Goal: Information Seeking & Learning: Find contact information

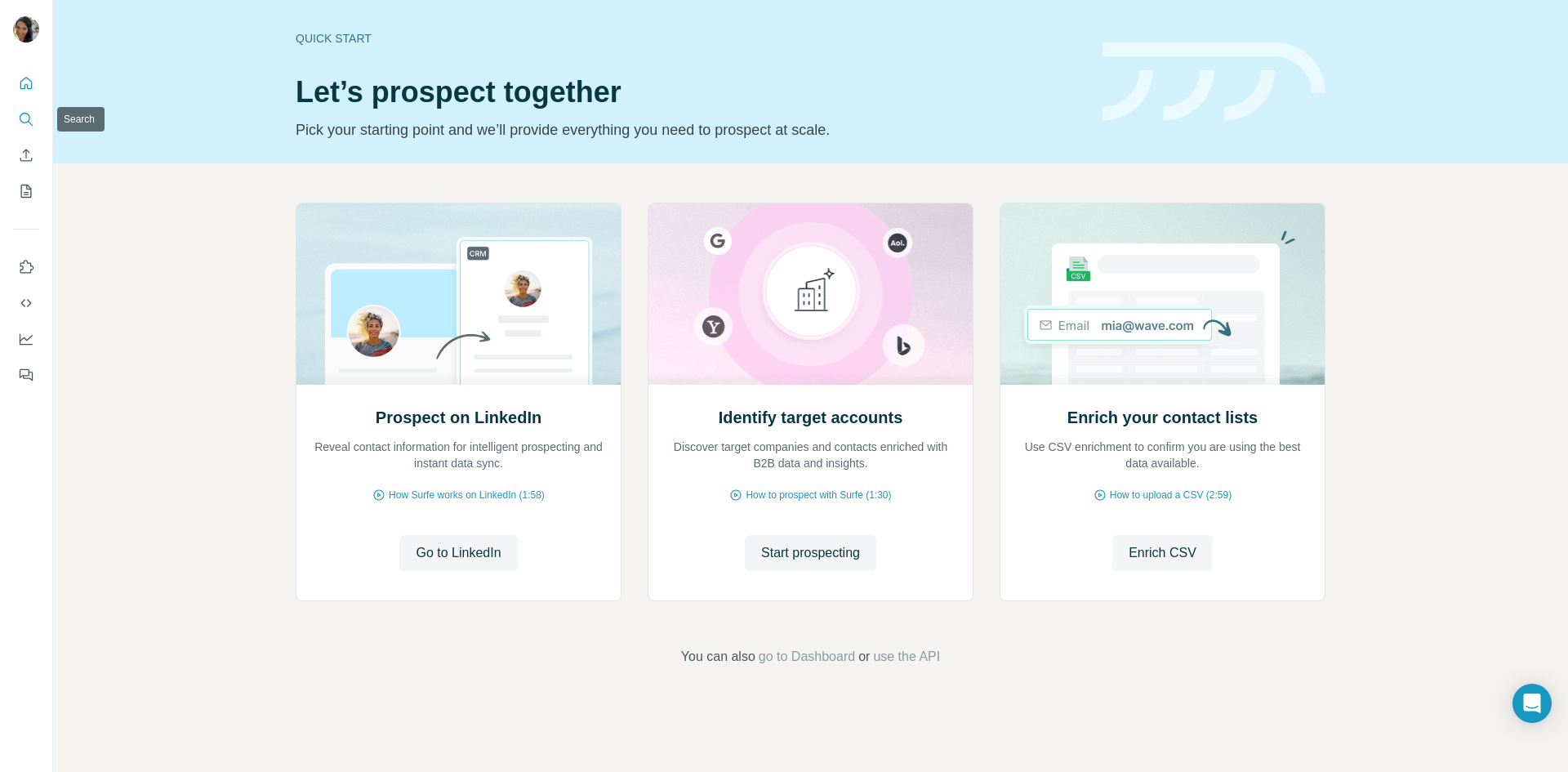
click at [16, 122] on button "Search" at bounding box center [26, 119] width 26 height 29
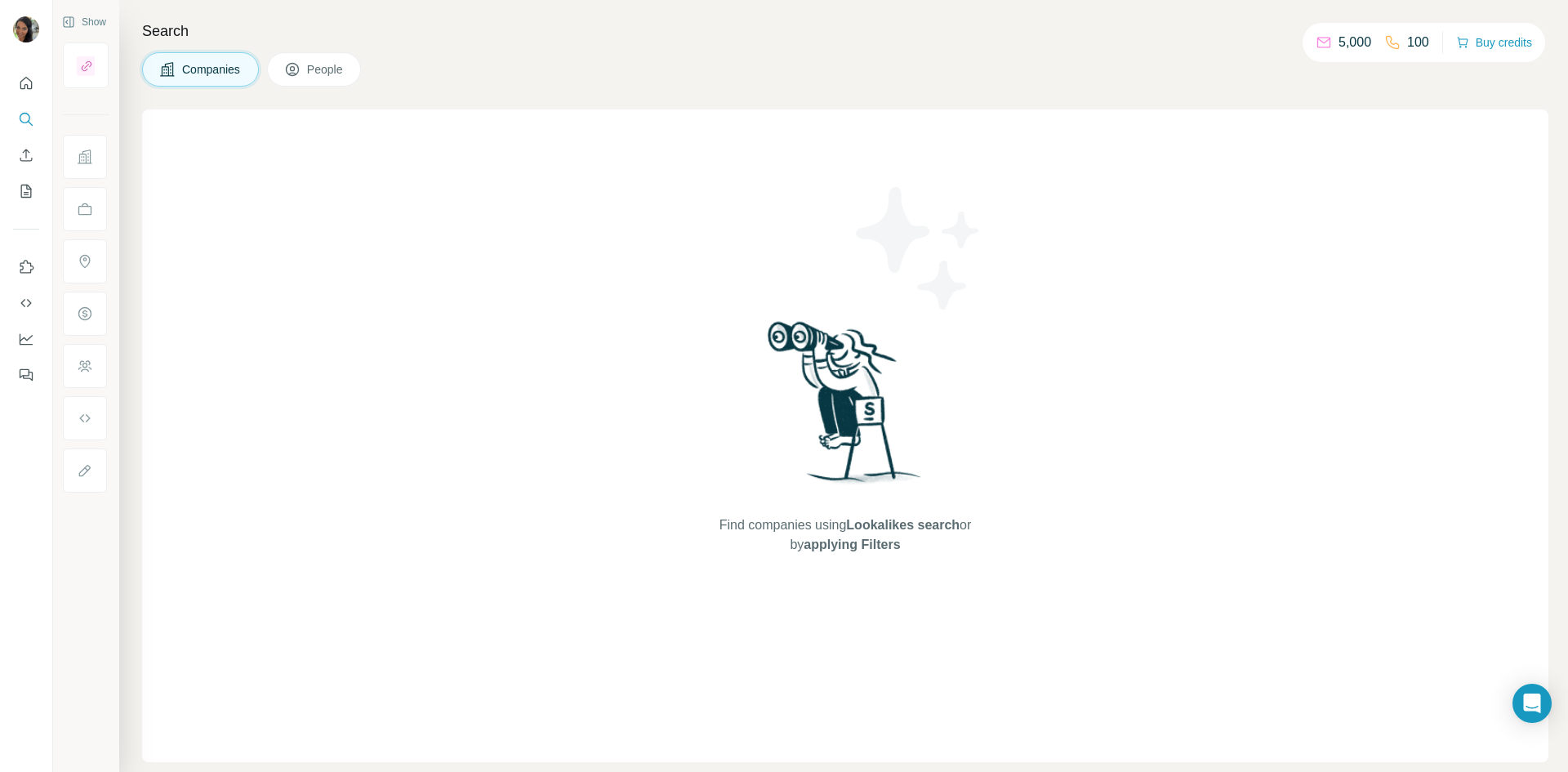
click at [190, 68] on span "Companies" at bounding box center [212, 69] width 60 height 16
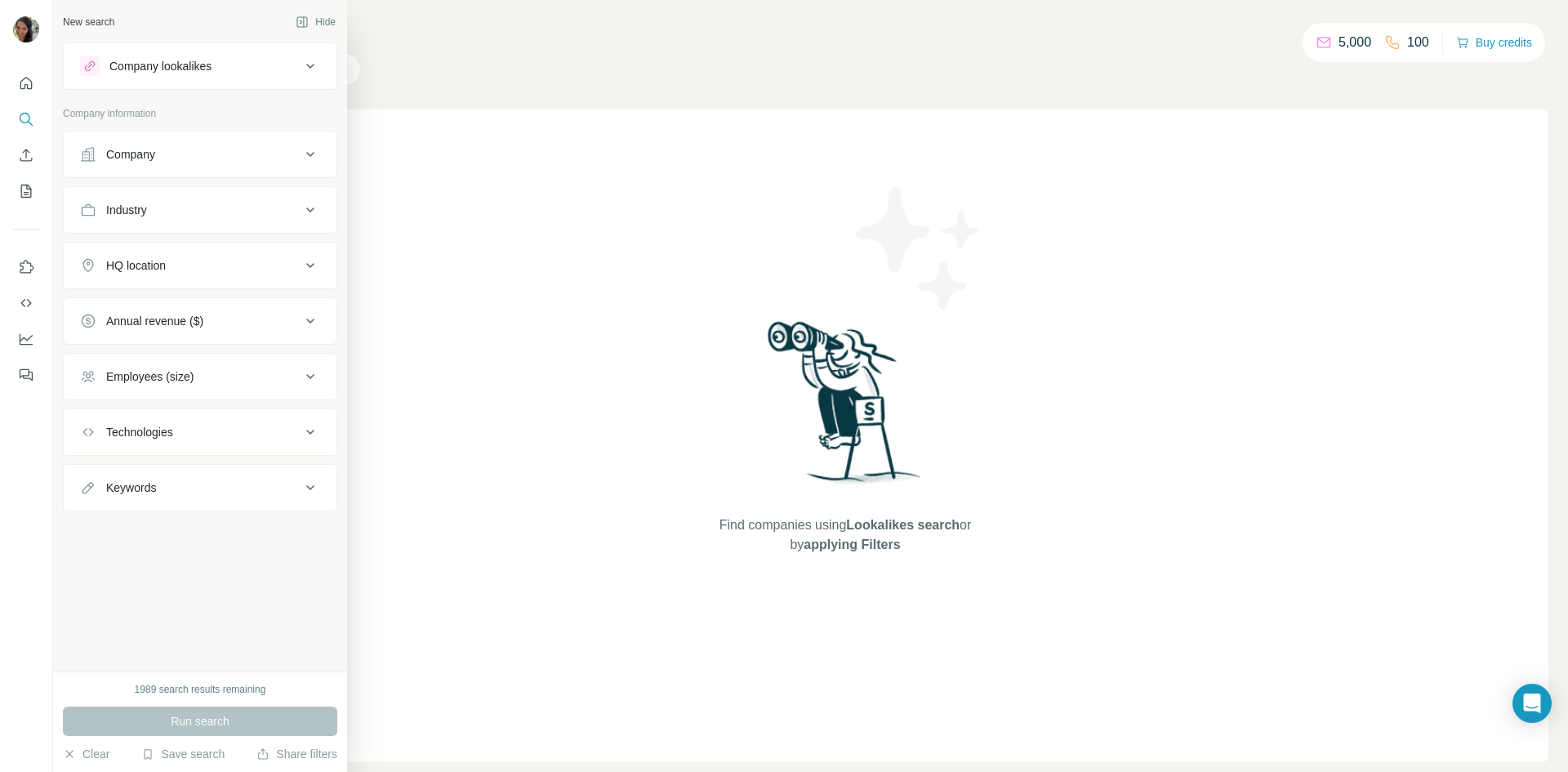
click at [75, 146] on button "Company" at bounding box center [200, 154] width 272 height 39
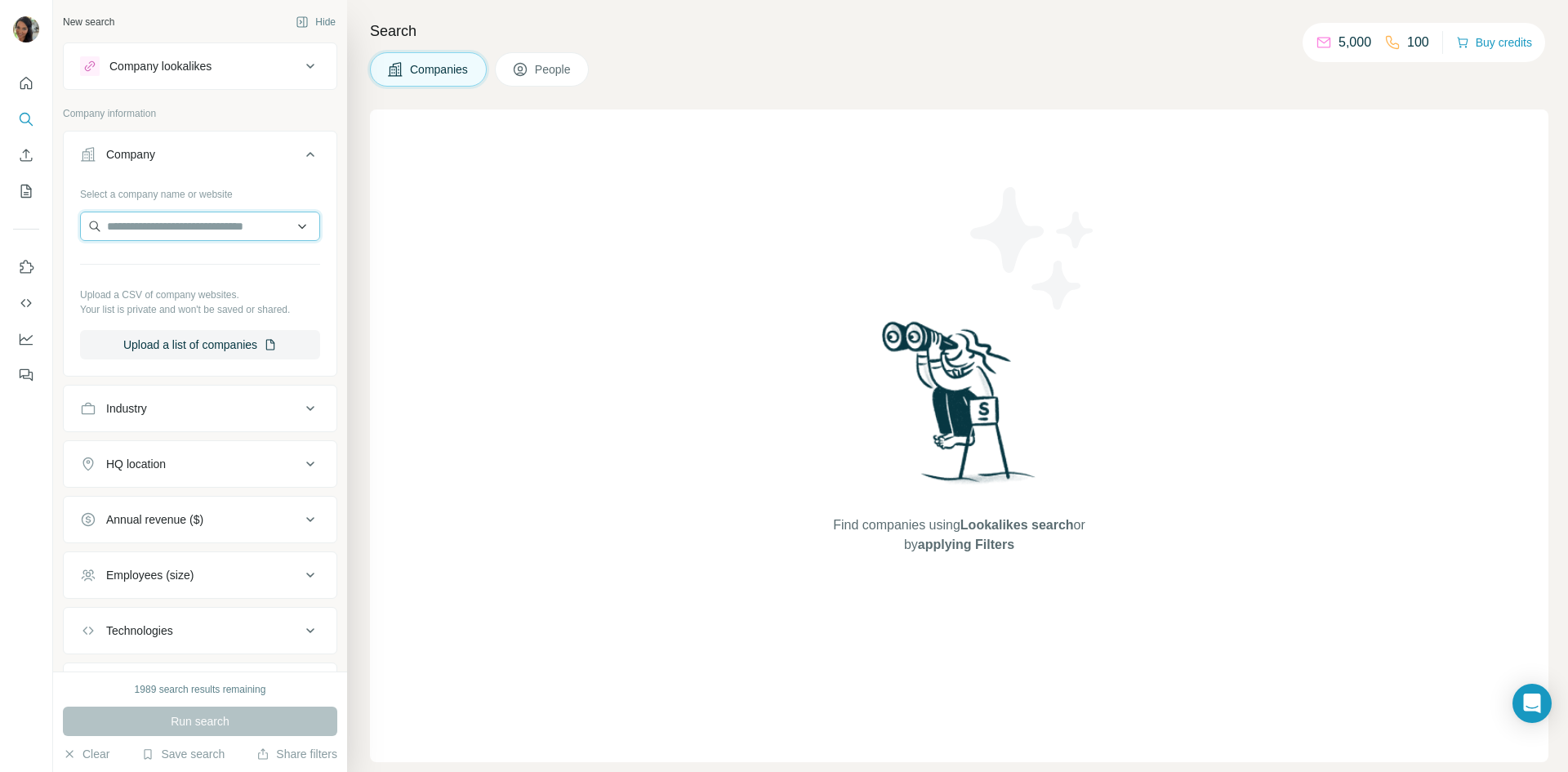
click at [147, 223] on input "text" at bounding box center [201, 226] width 240 height 29
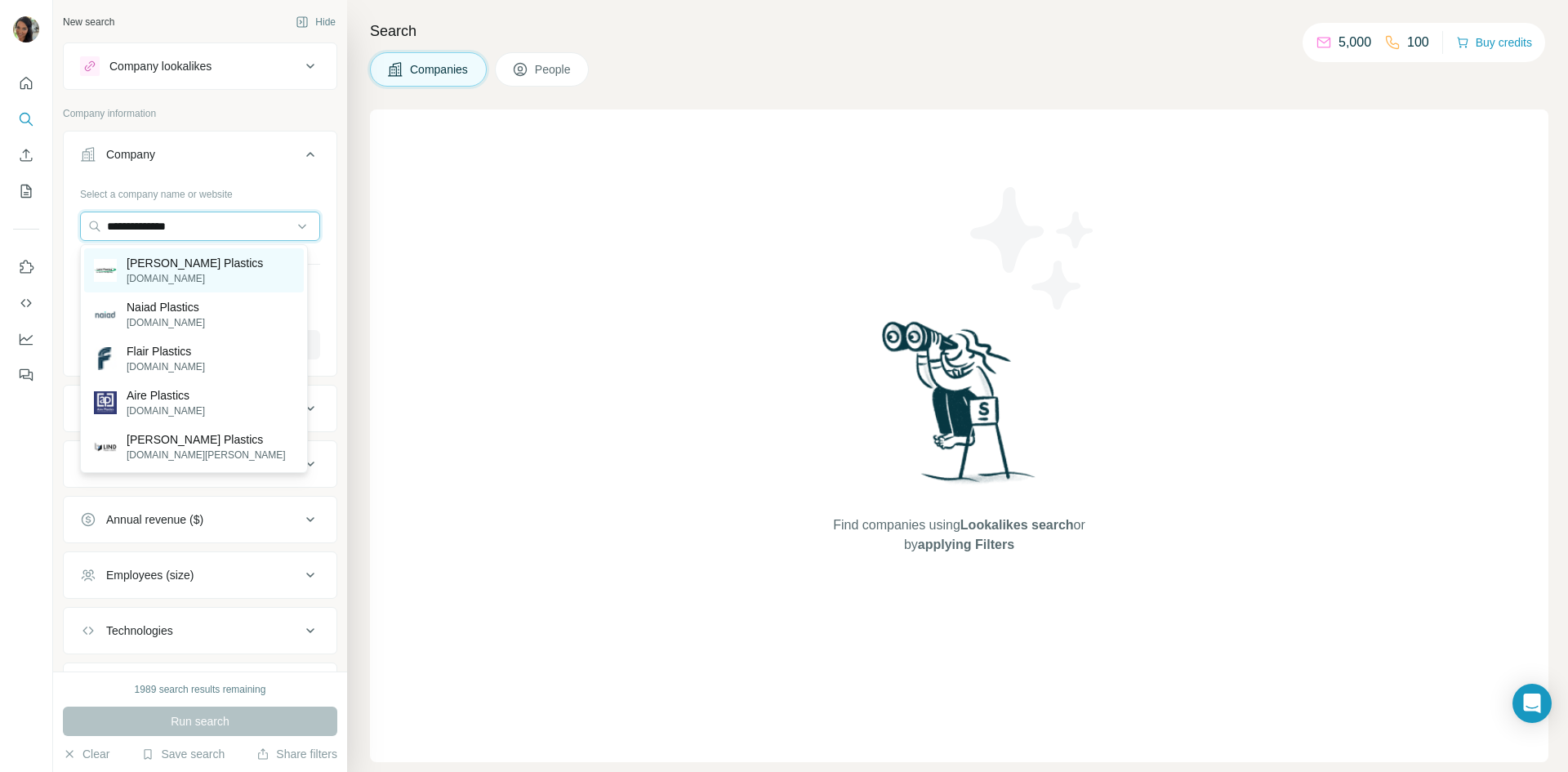
type input "**********"
click at [162, 284] on p "lairdplastics.com" at bounding box center [194, 278] width 137 height 15
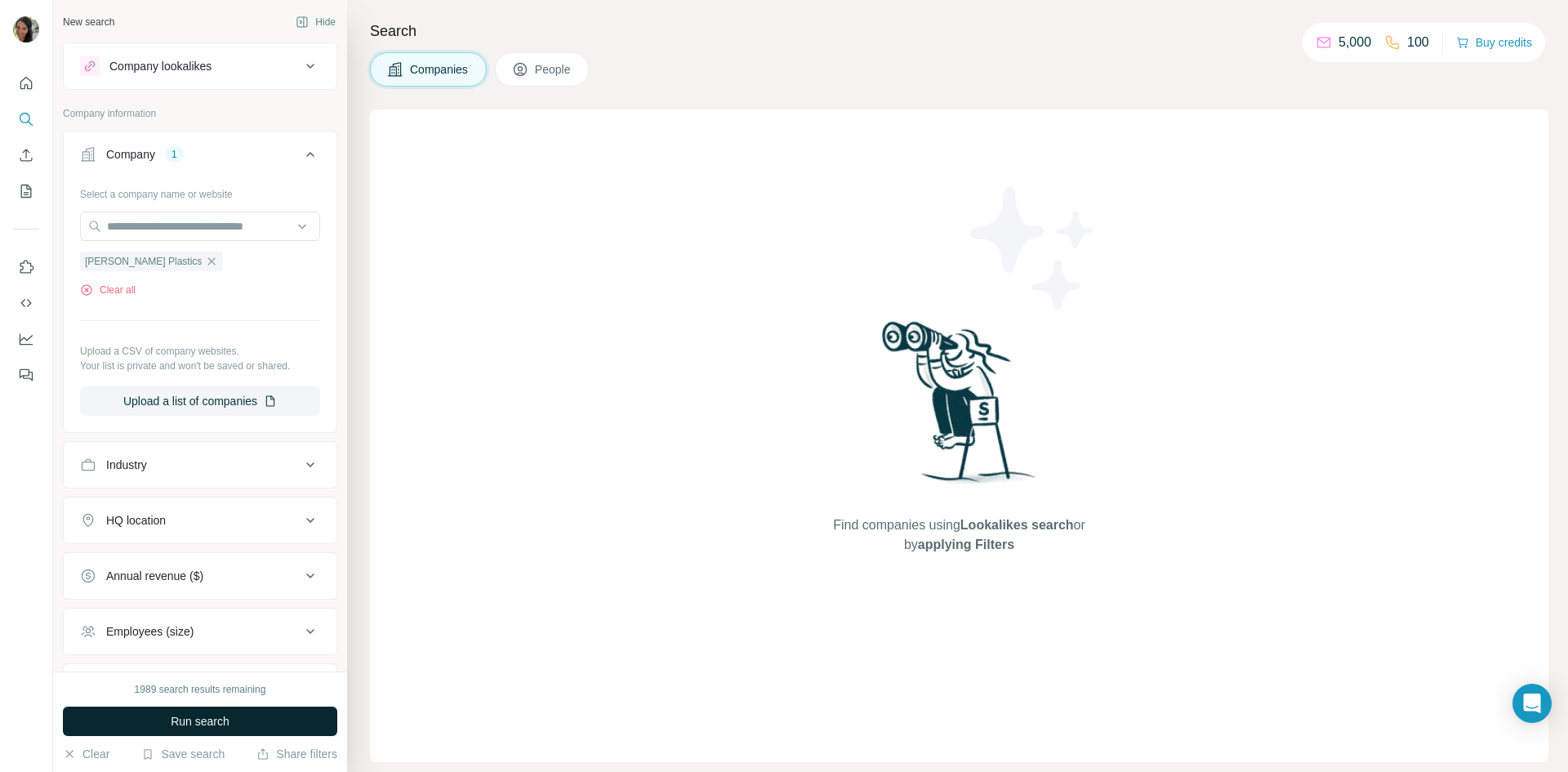
click at [205, 711] on button "Run search" at bounding box center [200, 721] width 274 height 29
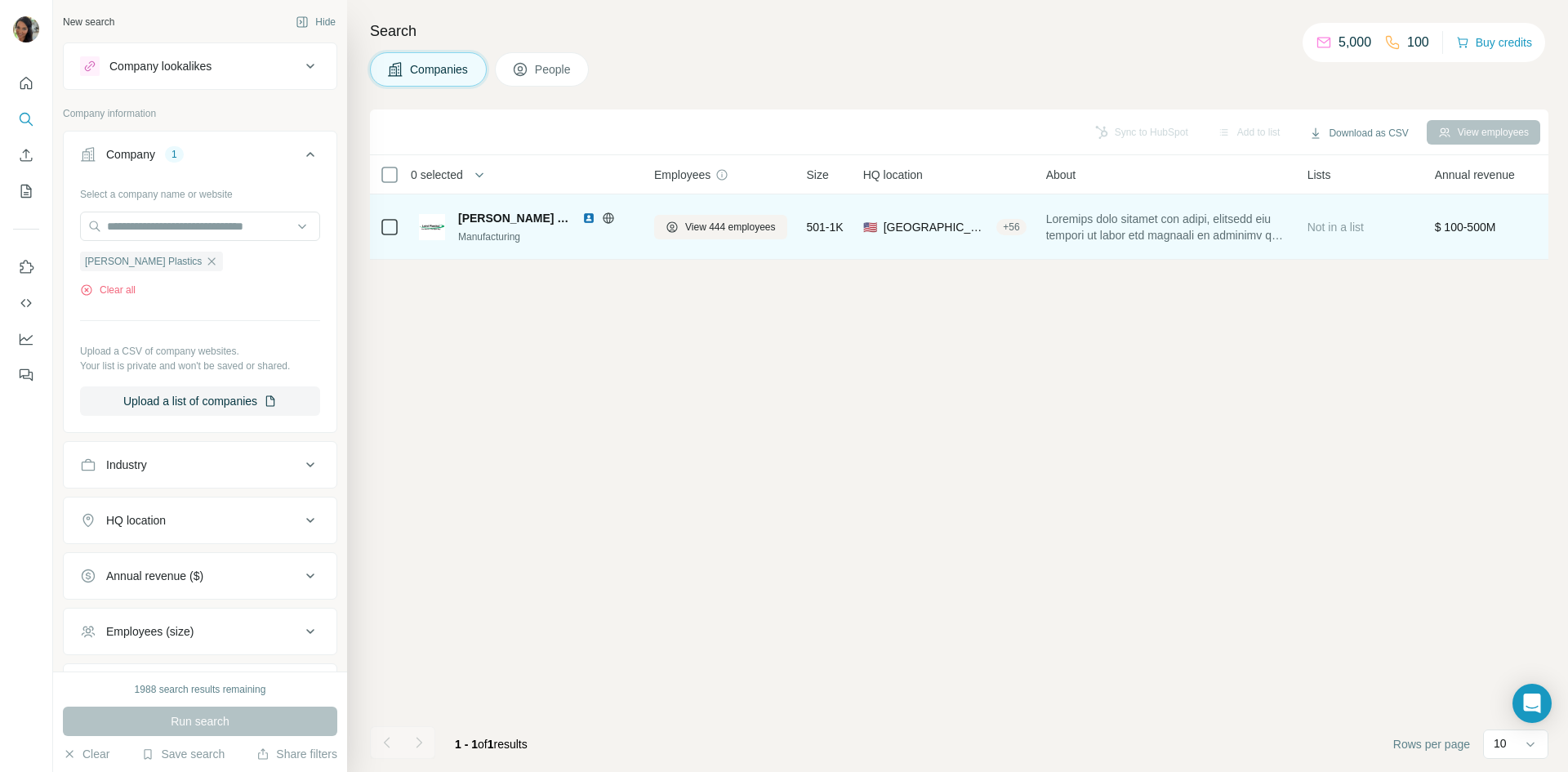
click at [611, 238] on div "Manufacturing" at bounding box center [546, 236] width 176 height 15
click at [696, 218] on button "View 444 employees" at bounding box center [721, 226] width 133 height 24
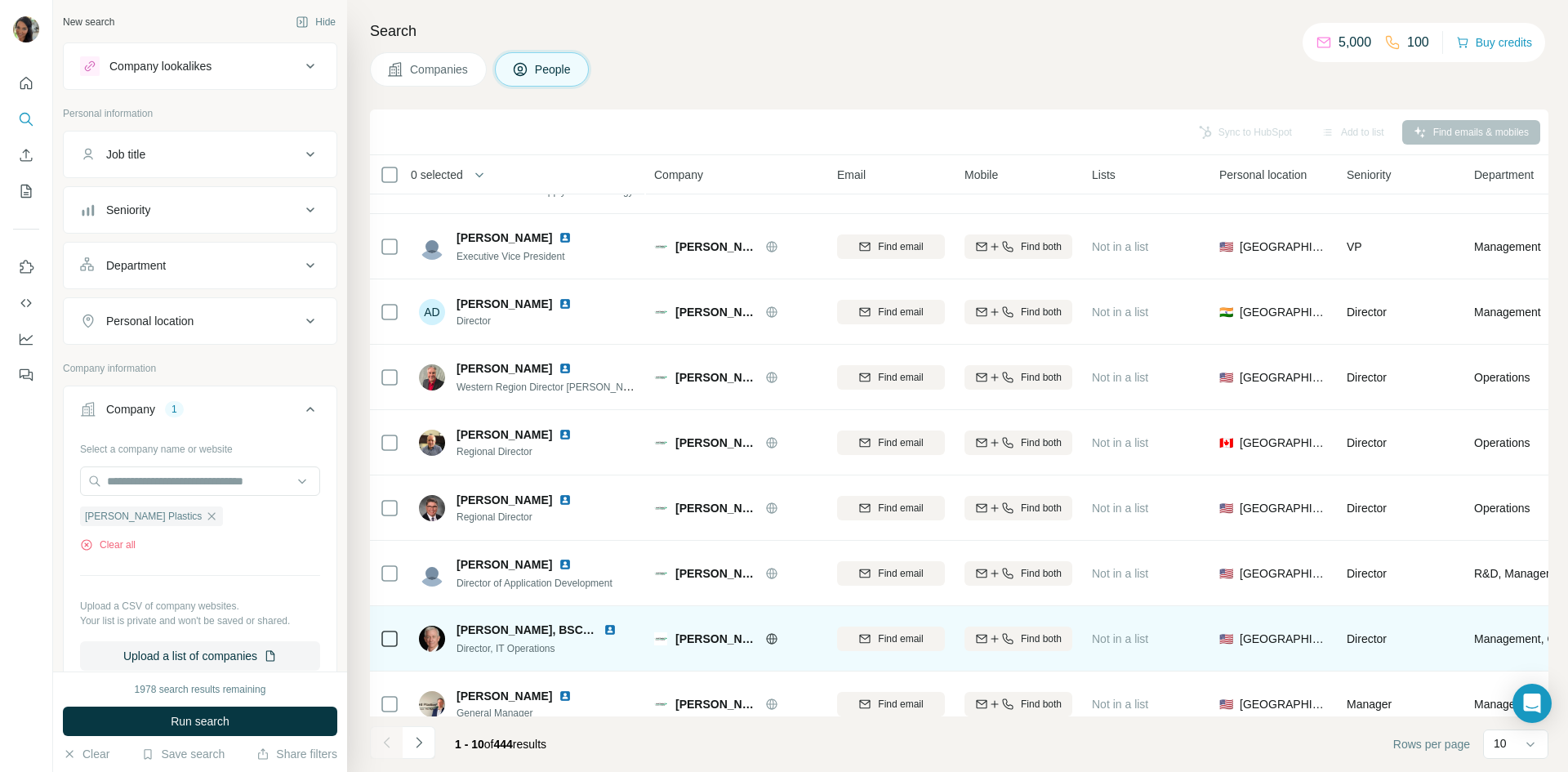
scroll to position [140, 0]
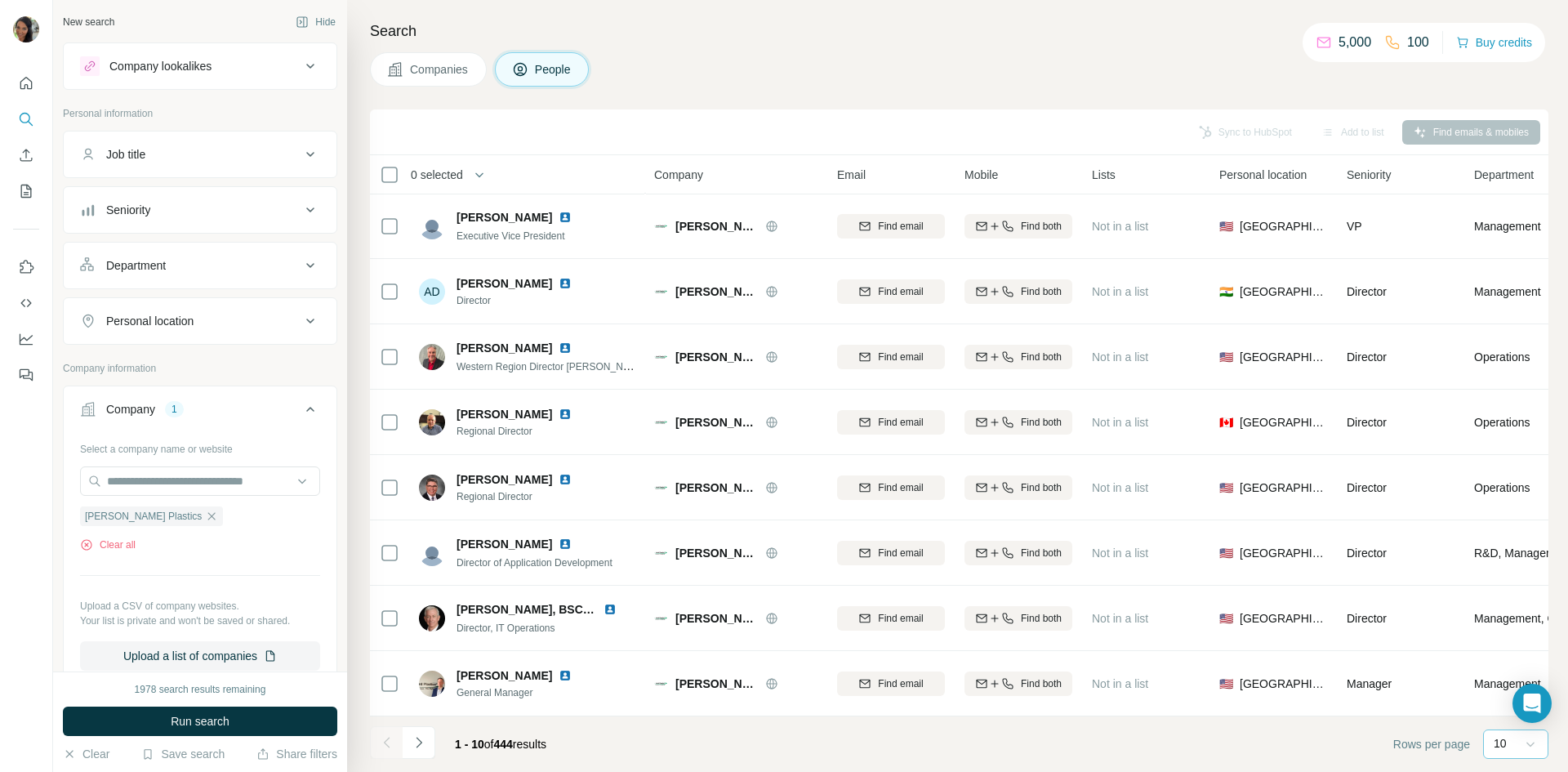
click at [1523, 734] on div at bounding box center [1530, 744] width 16 height 29
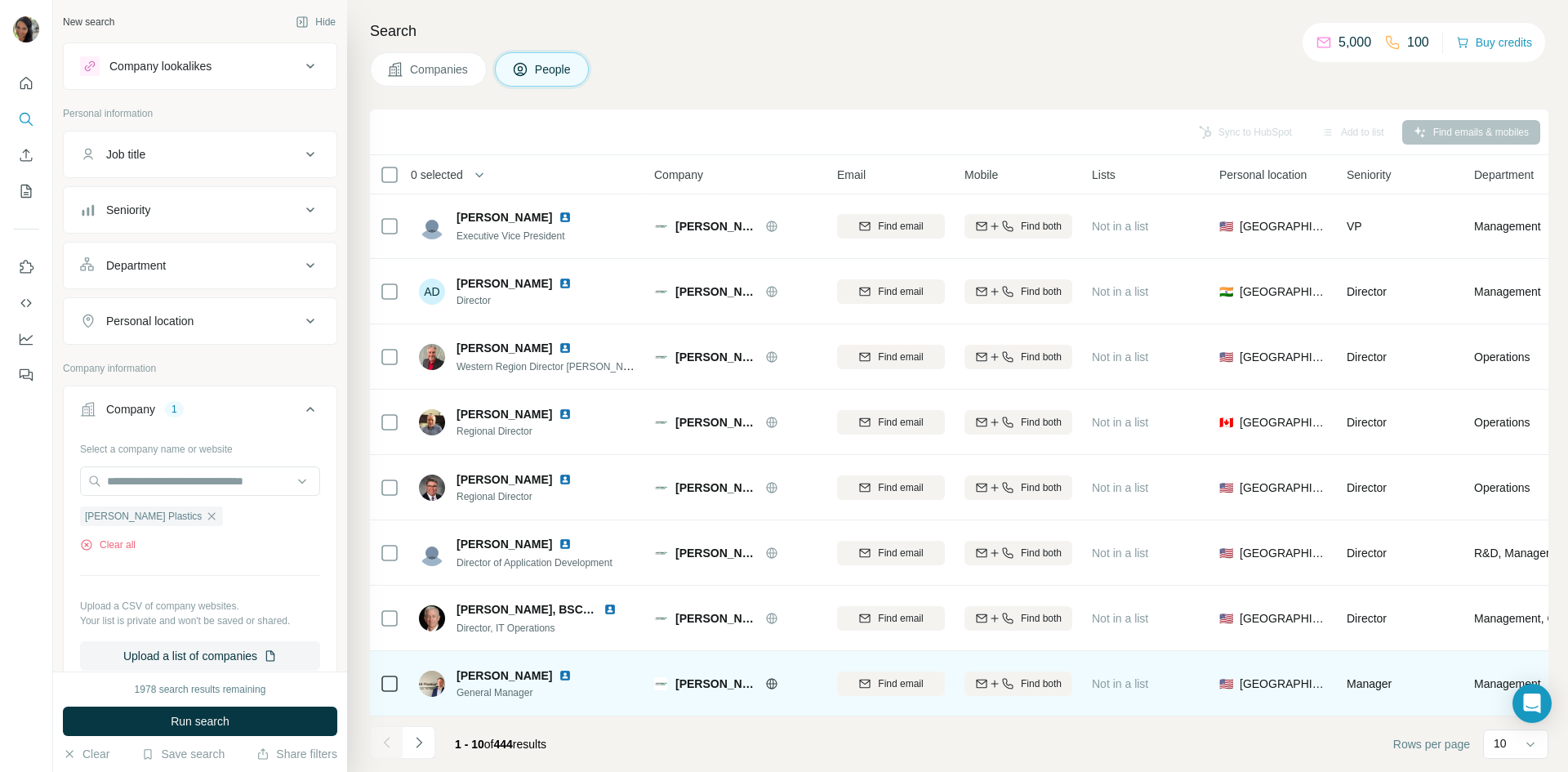
click at [1509, 686] on body "New search Hide Company lookalikes Personal information Job title Seniority Dep…" at bounding box center [784, 386] width 1568 height 772
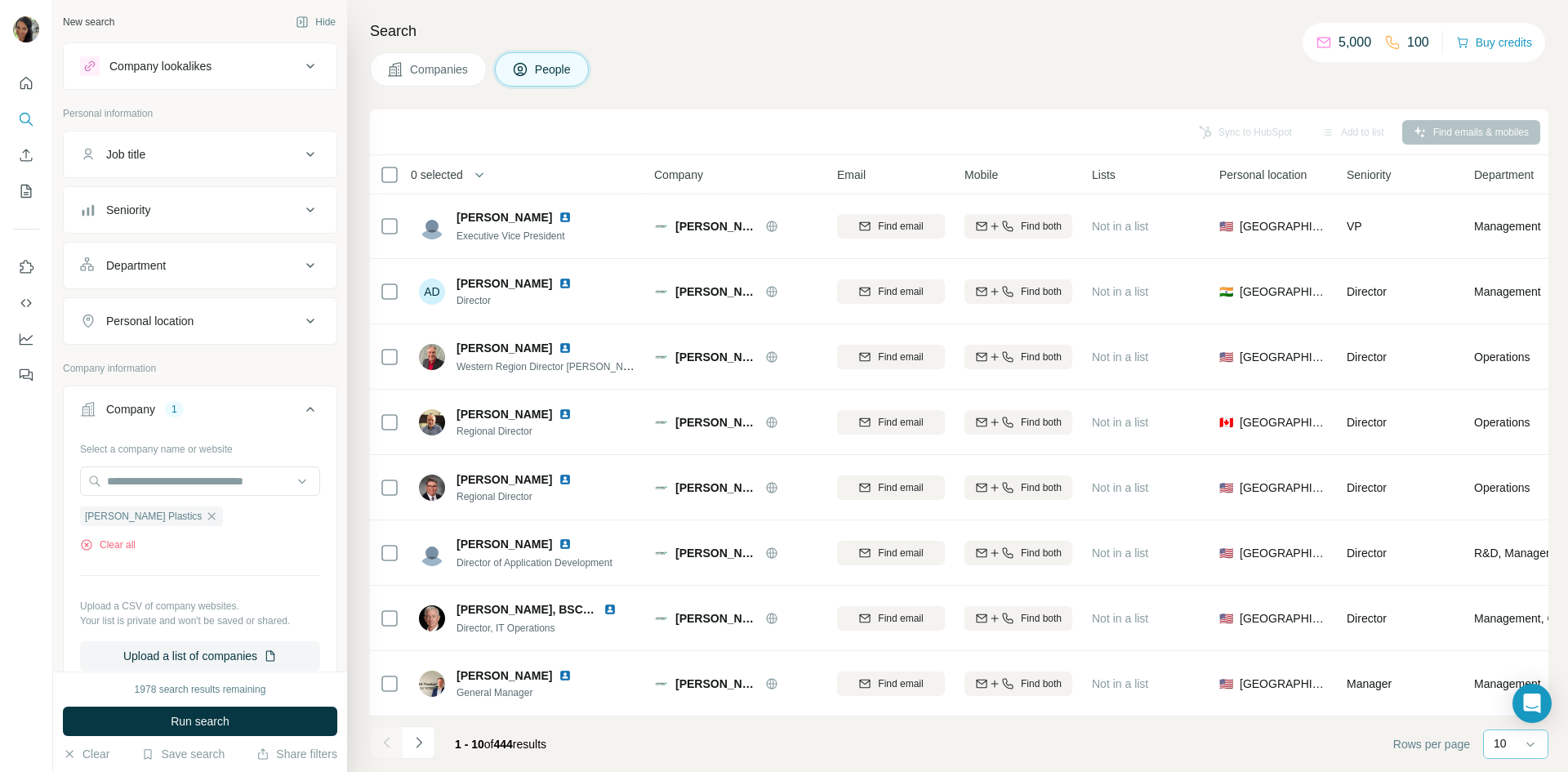
click at [1508, 749] on div "10" at bounding box center [1514, 743] width 41 height 16
click at [1503, 641] on p "40" at bounding box center [1502, 648] width 13 height 16
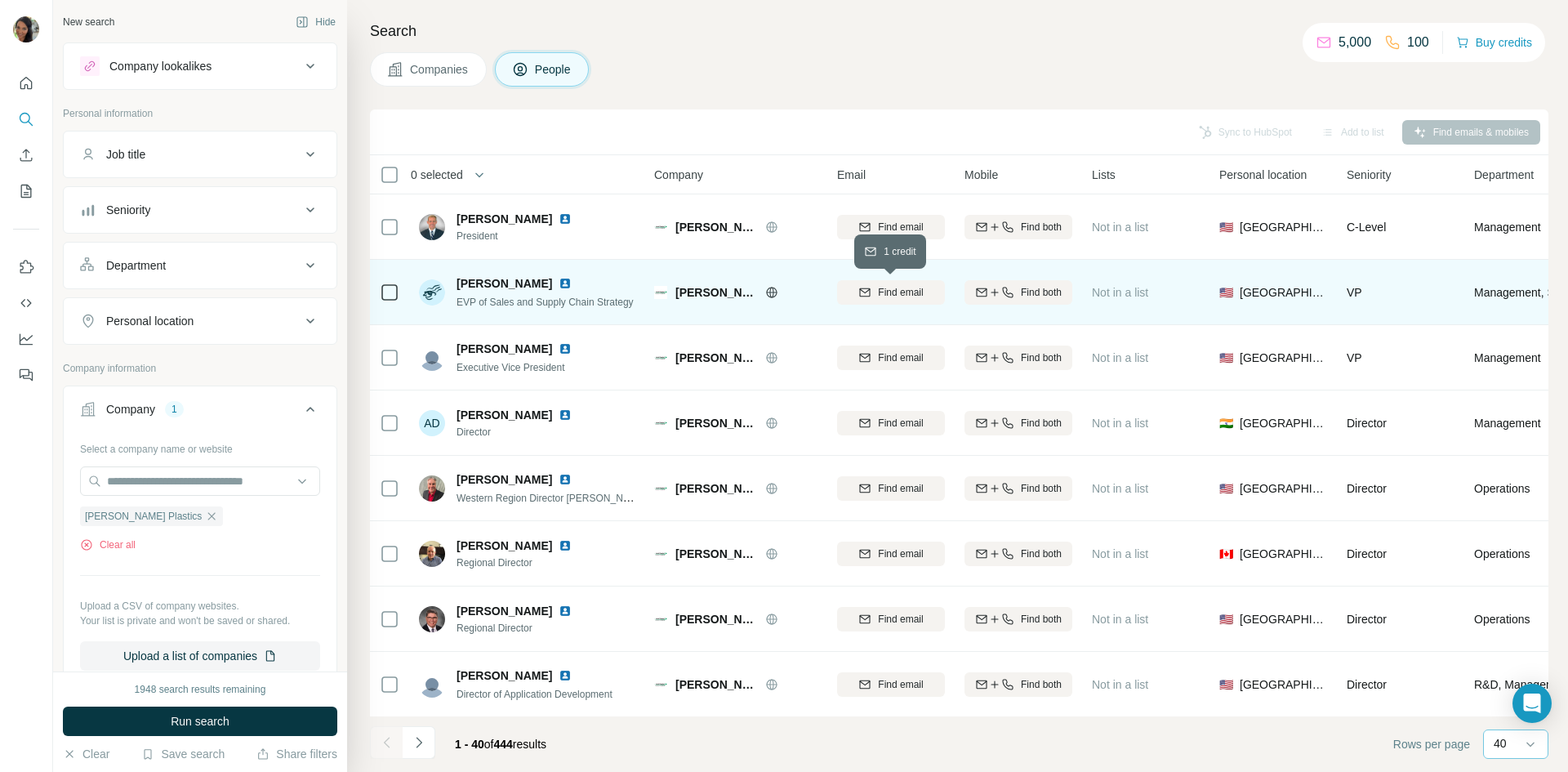
click at [925, 291] on div "Find email" at bounding box center [890, 292] width 108 height 15
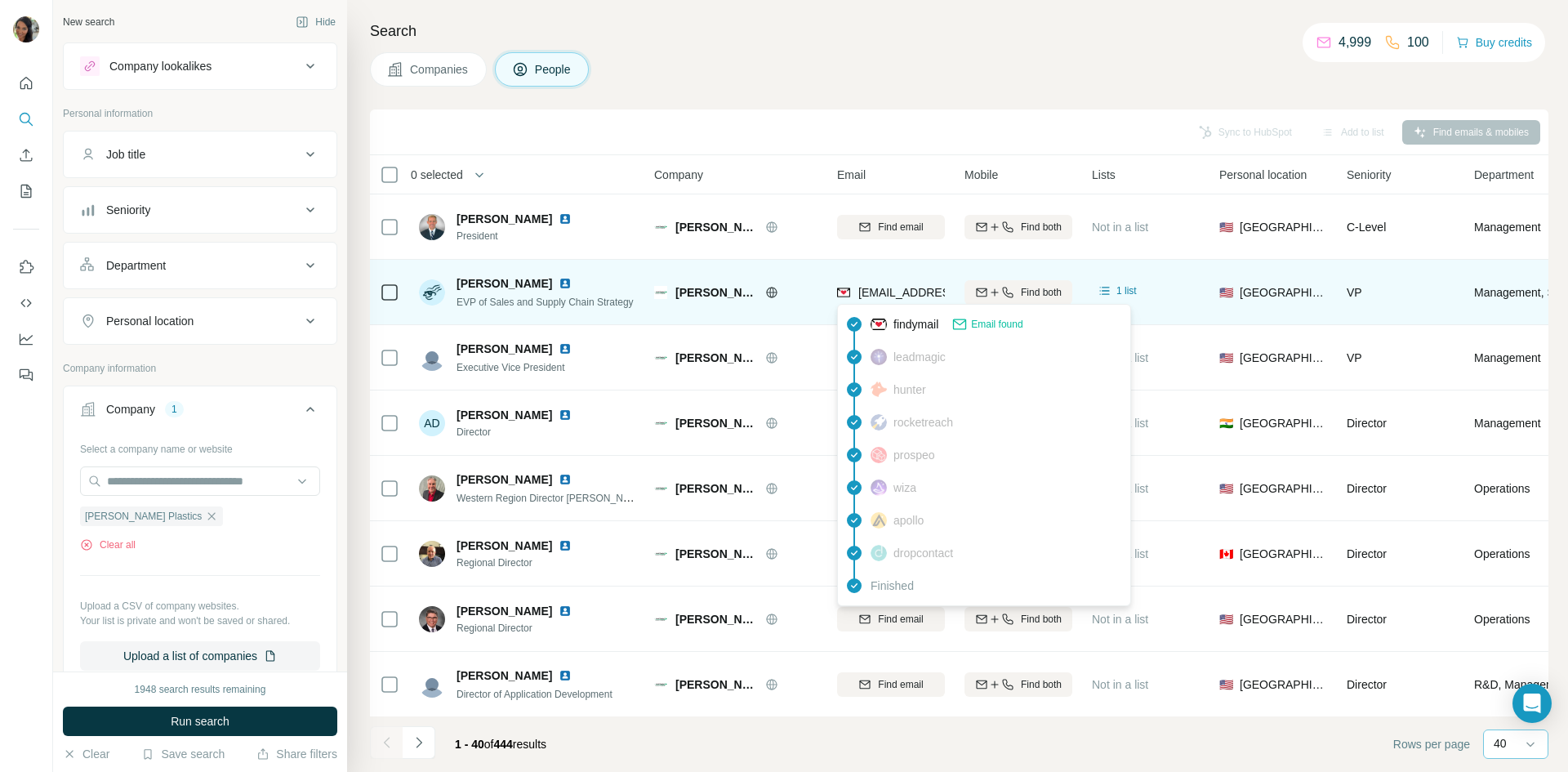
click at [1005, 322] on span "Email found" at bounding box center [997, 324] width 52 height 15
click at [901, 293] on span "csnell@lairdplastics.com" at bounding box center [955, 292] width 194 height 13
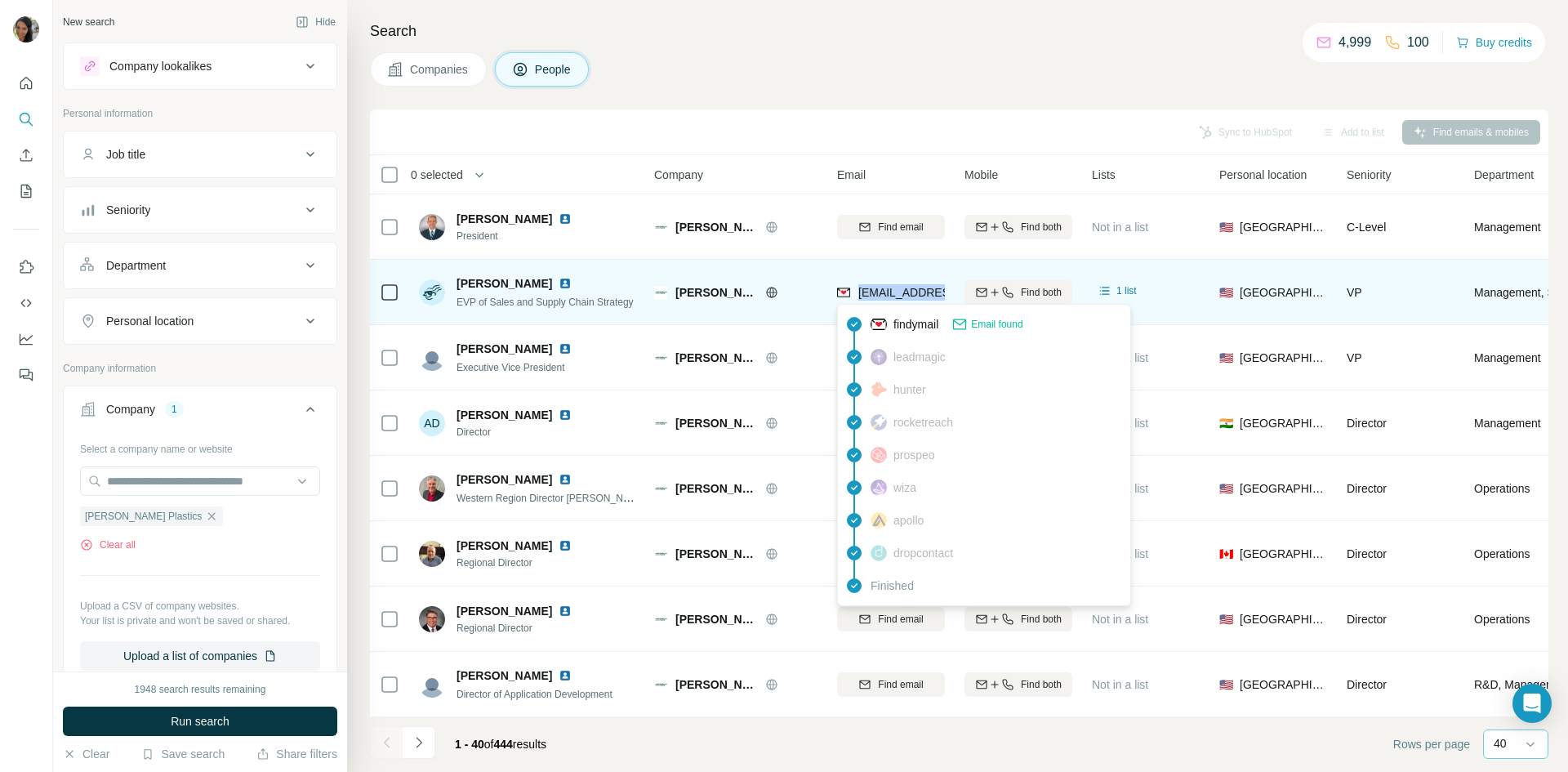
copy tr "csnell@lairdplastics.com"
